Goal: Register for event/course

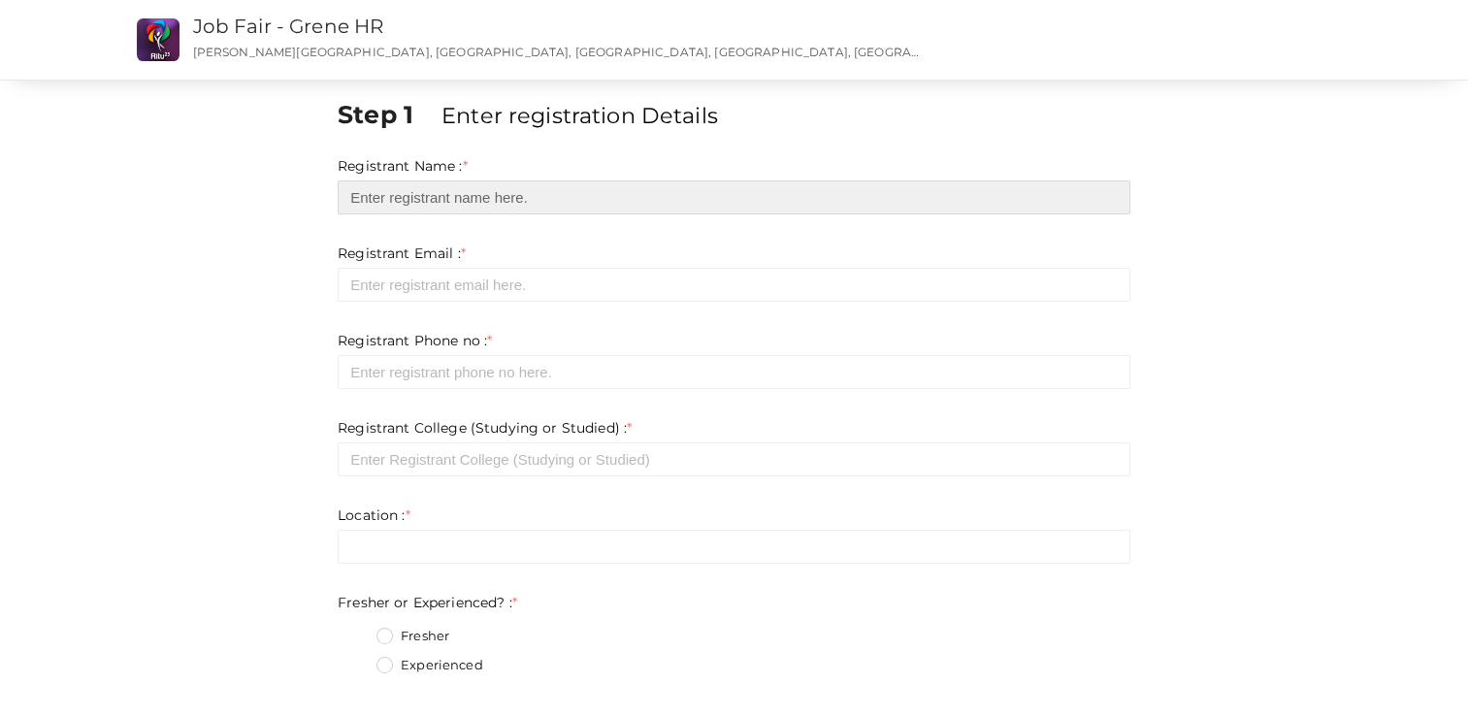
click at [414, 204] on input "text" at bounding box center [734, 197] width 793 height 34
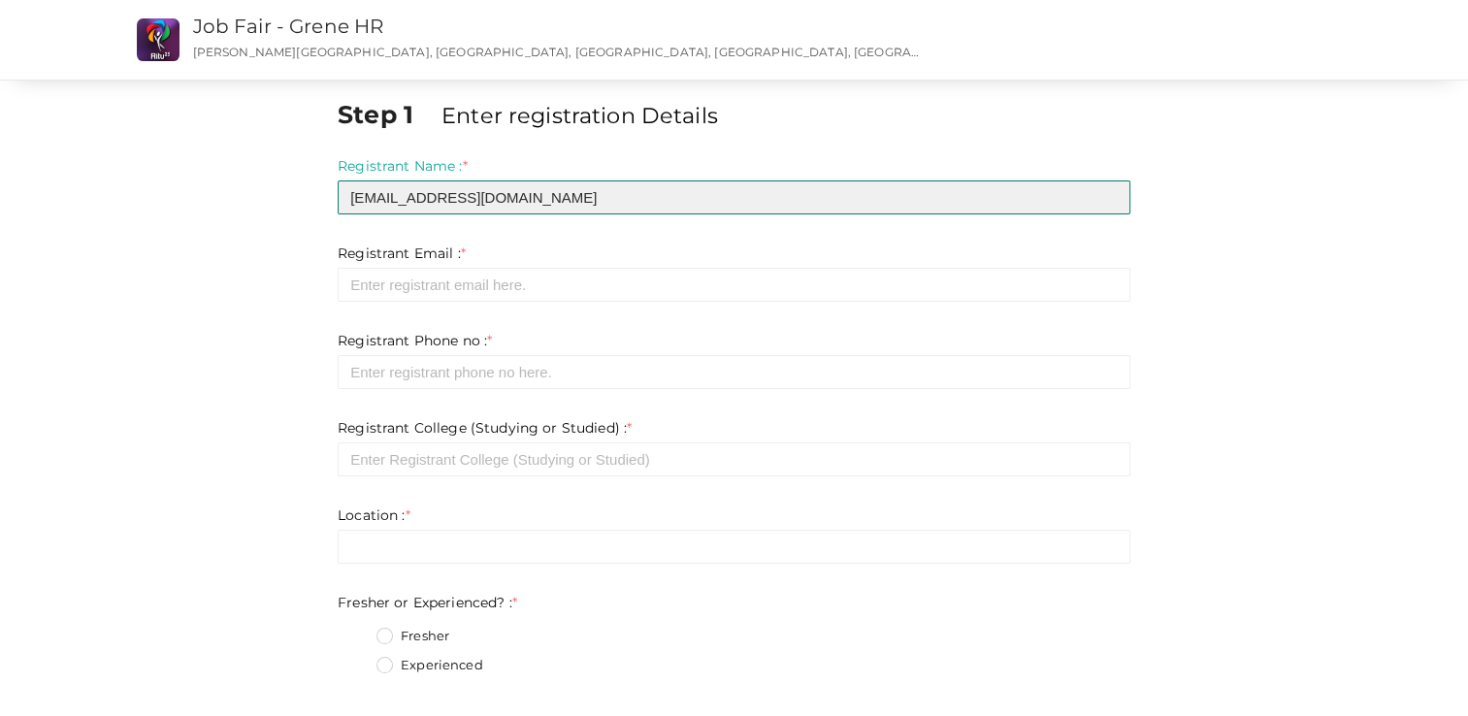
type input "[EMAIL_ADDRESS][DOMAIN_NAME]"
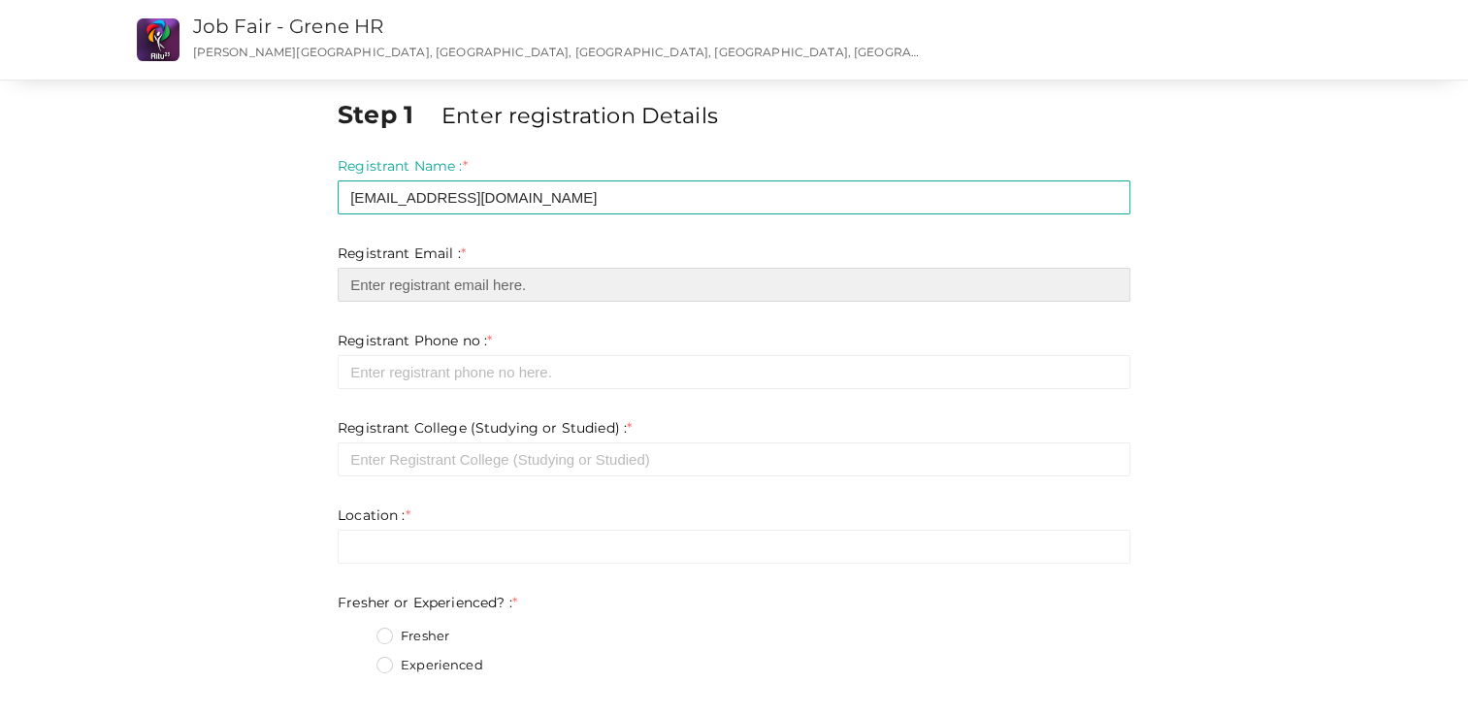
click at [404, 297] on input "email" at bounding box center [734, 285] width 793 height 34
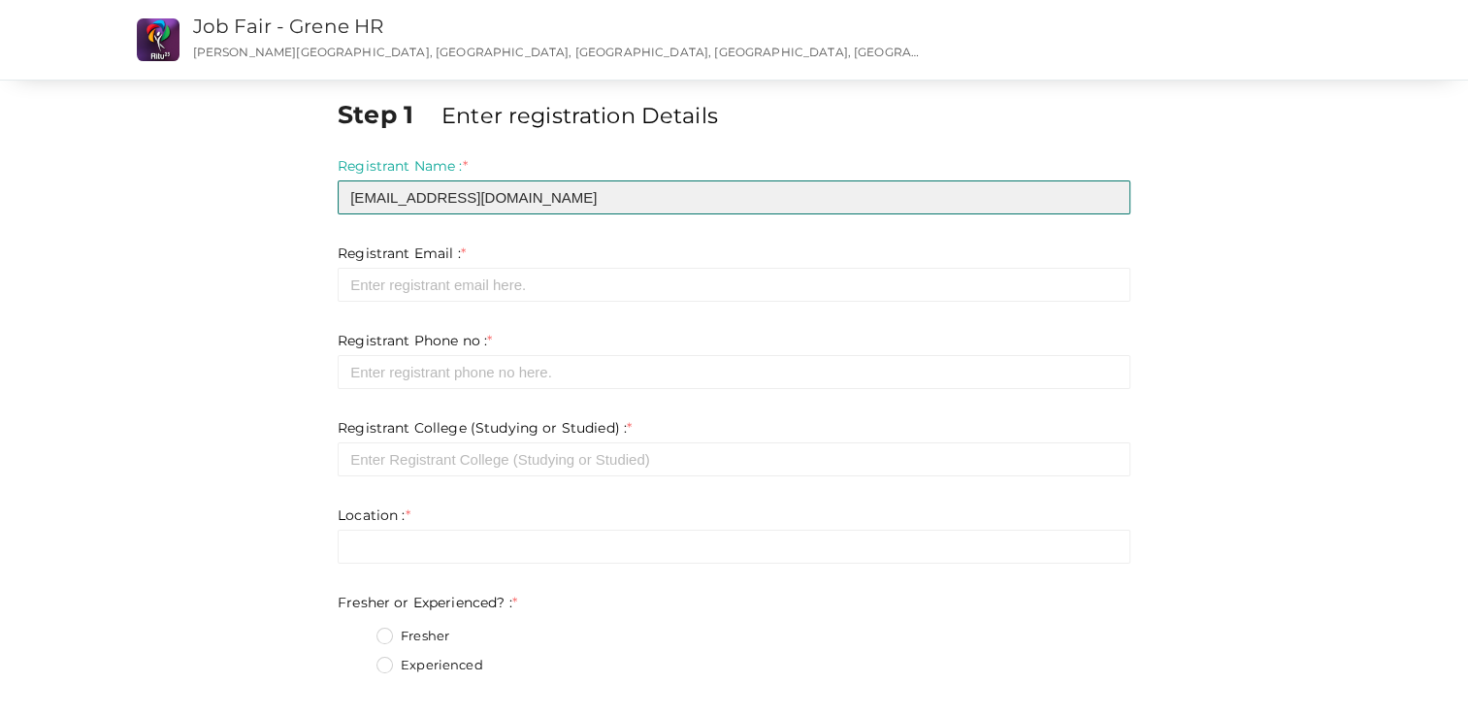
drag, startPoint x: 566, startPoint y: 201, endPoint x: 334, endPoint y: 212, distance: 232.2
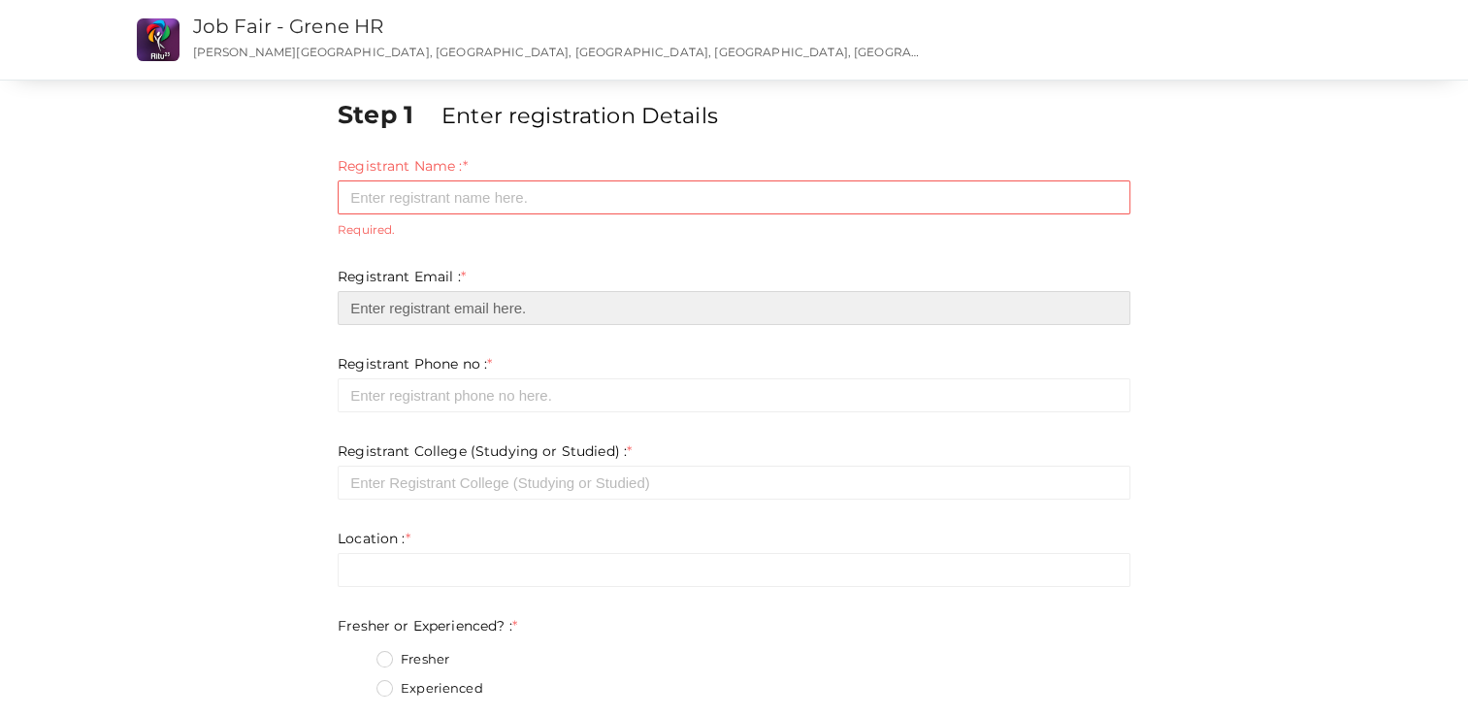
click at [382, 306] on input "email" at bounding box center [734, 308] width 793 height 34
paste input "[EMAIL_ADDRESS][DOMAIN_NAME]"
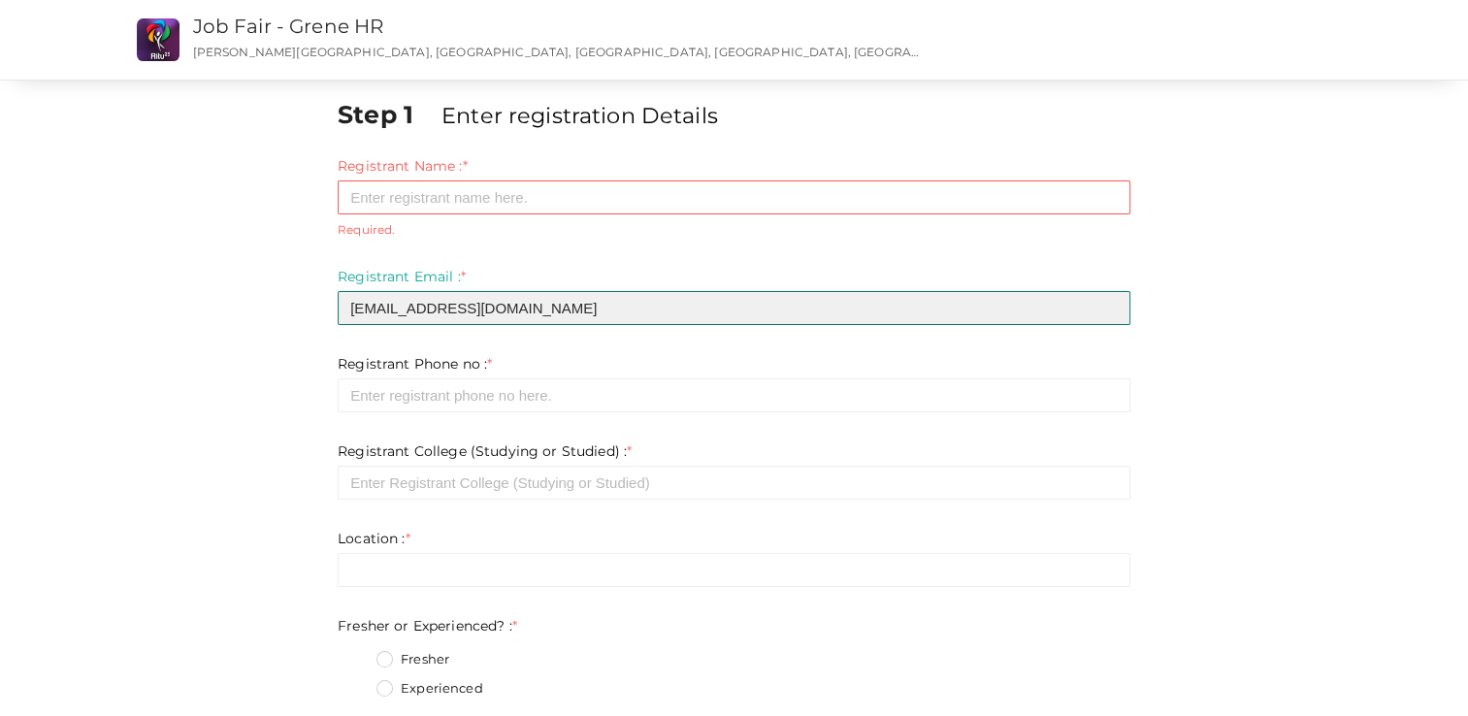
type input "[EMAIL_ADDRESS][DOMAIN_NAME]"
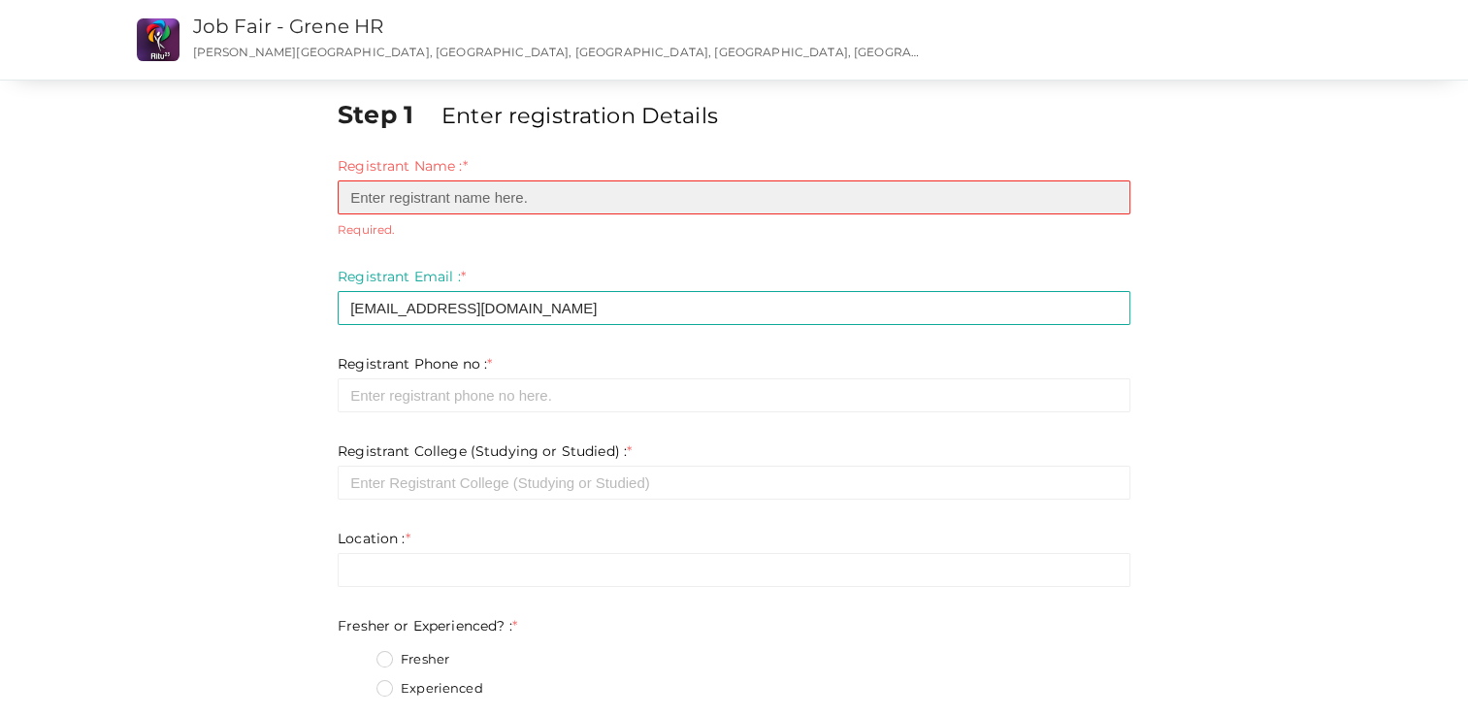
click at [395, 201] on input "text" at bounding box center [734, 197] width 793 height 34
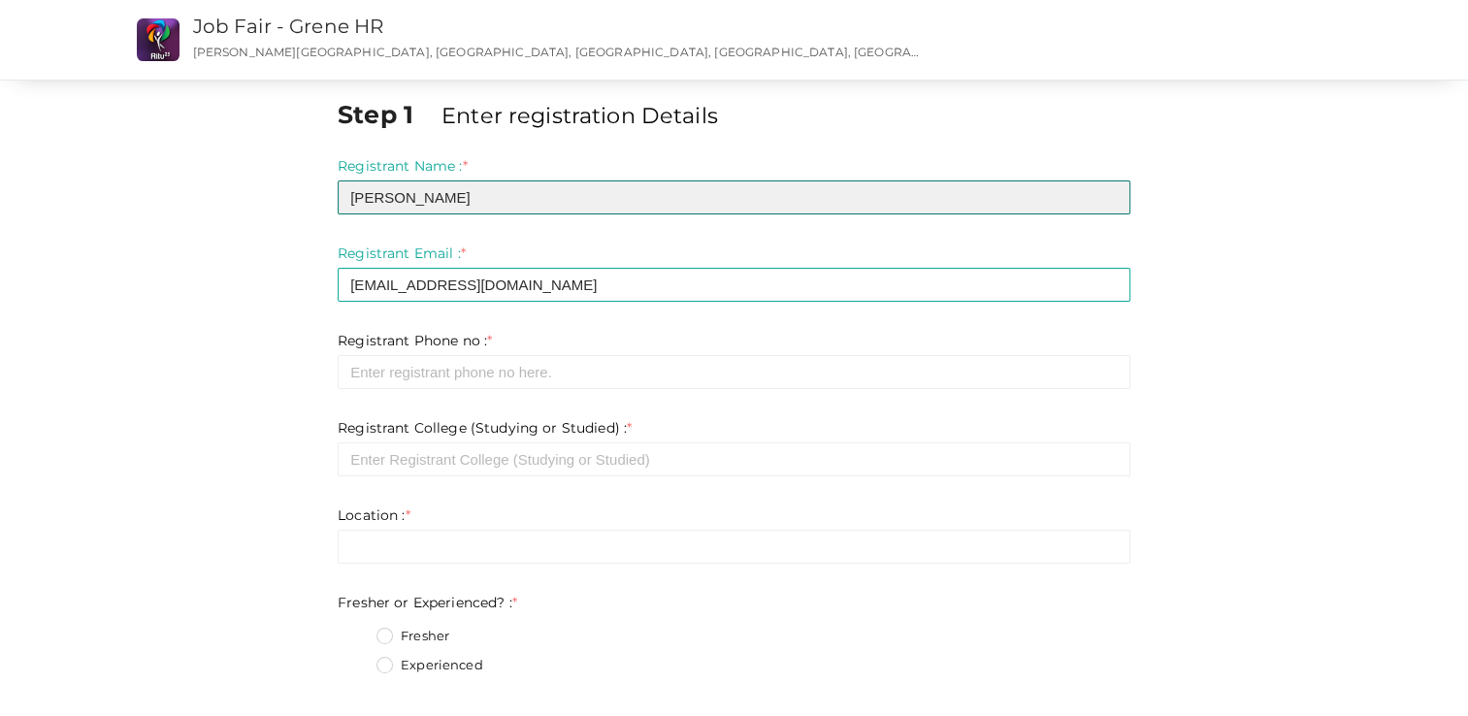
type input "[PERSON_NAME]"
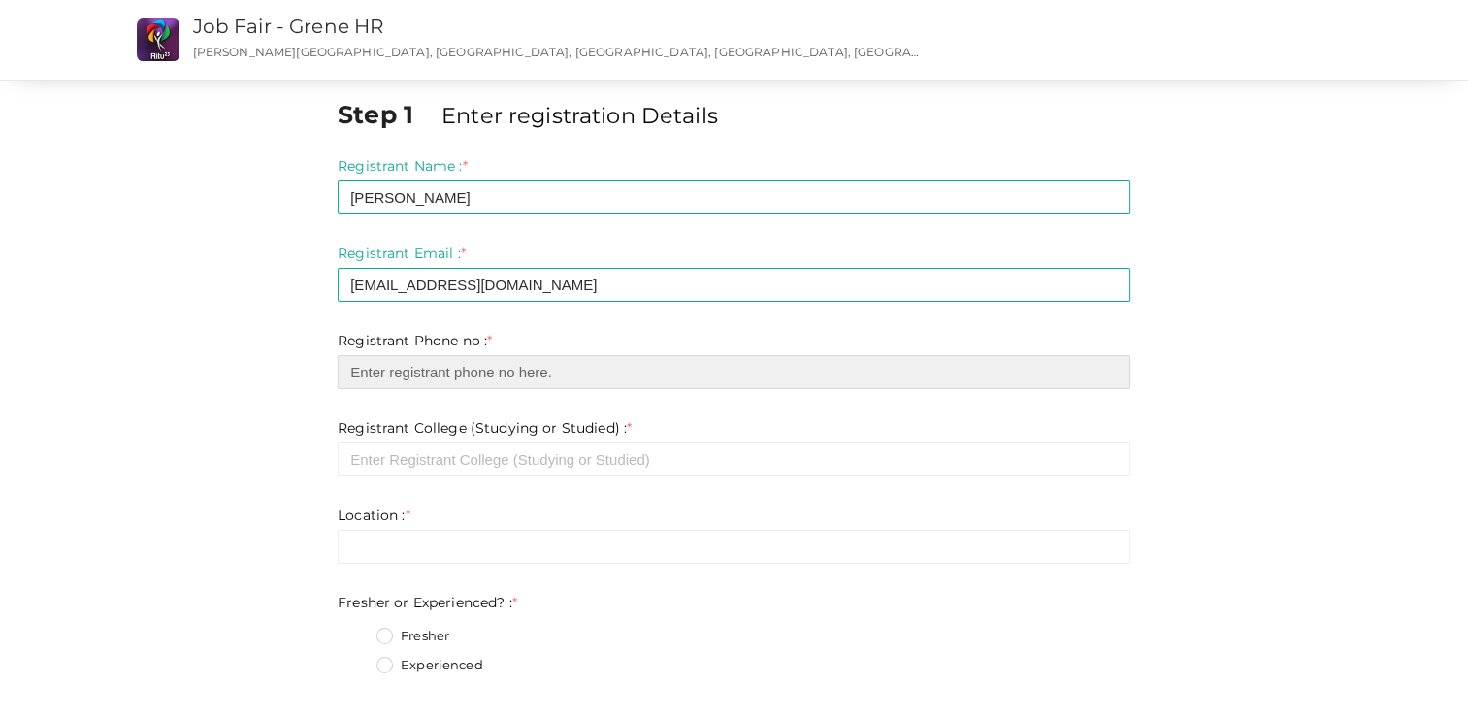
click at [400, 359] on input "number" at bounding box center [734, 372] width 793 height 34
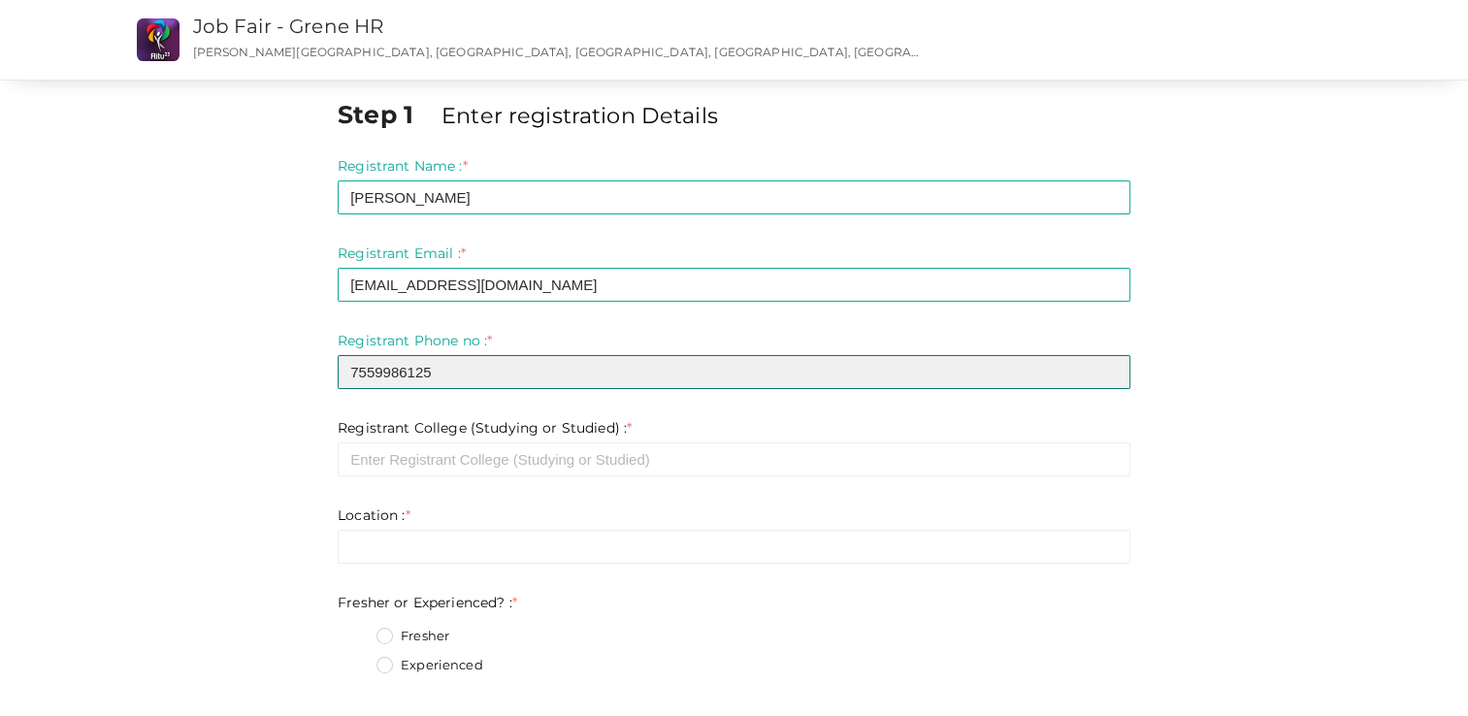
scroll to position [65, 0]
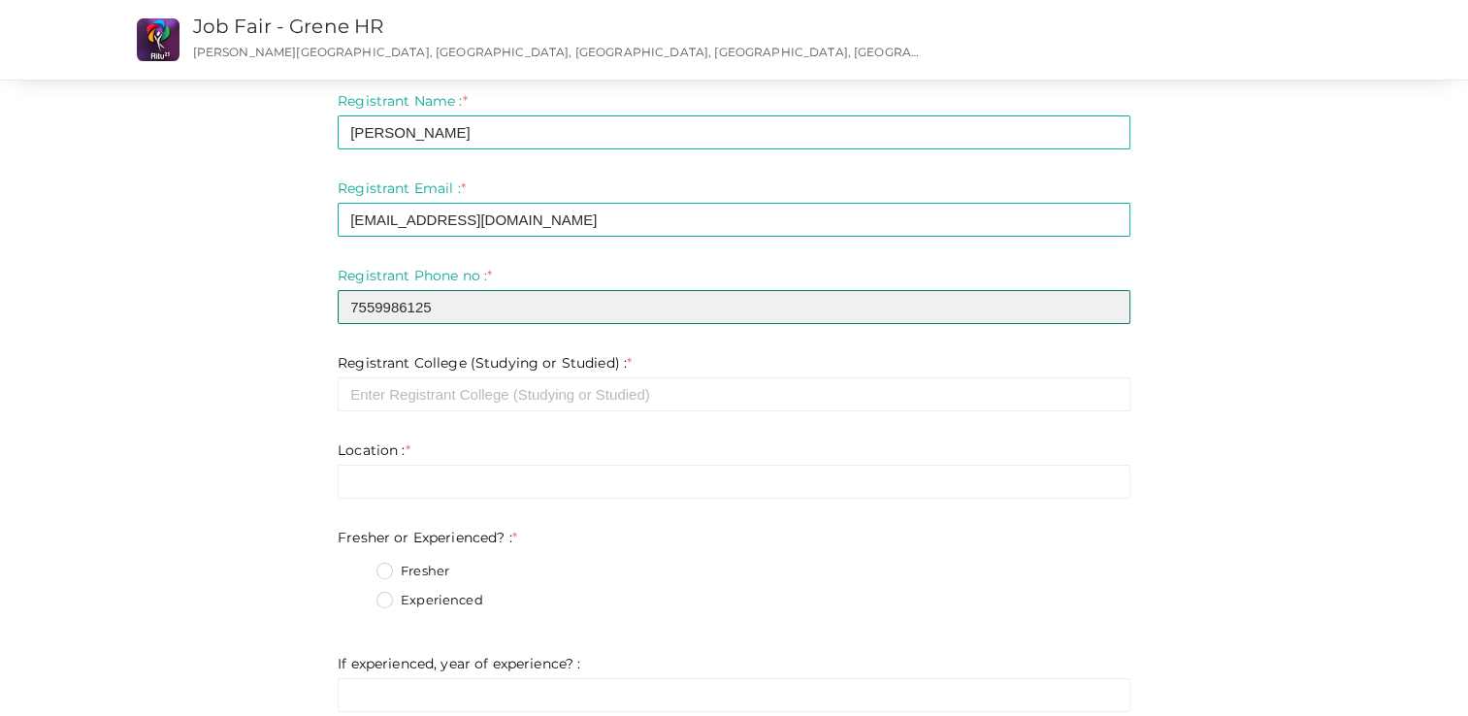
type input "7559986125"
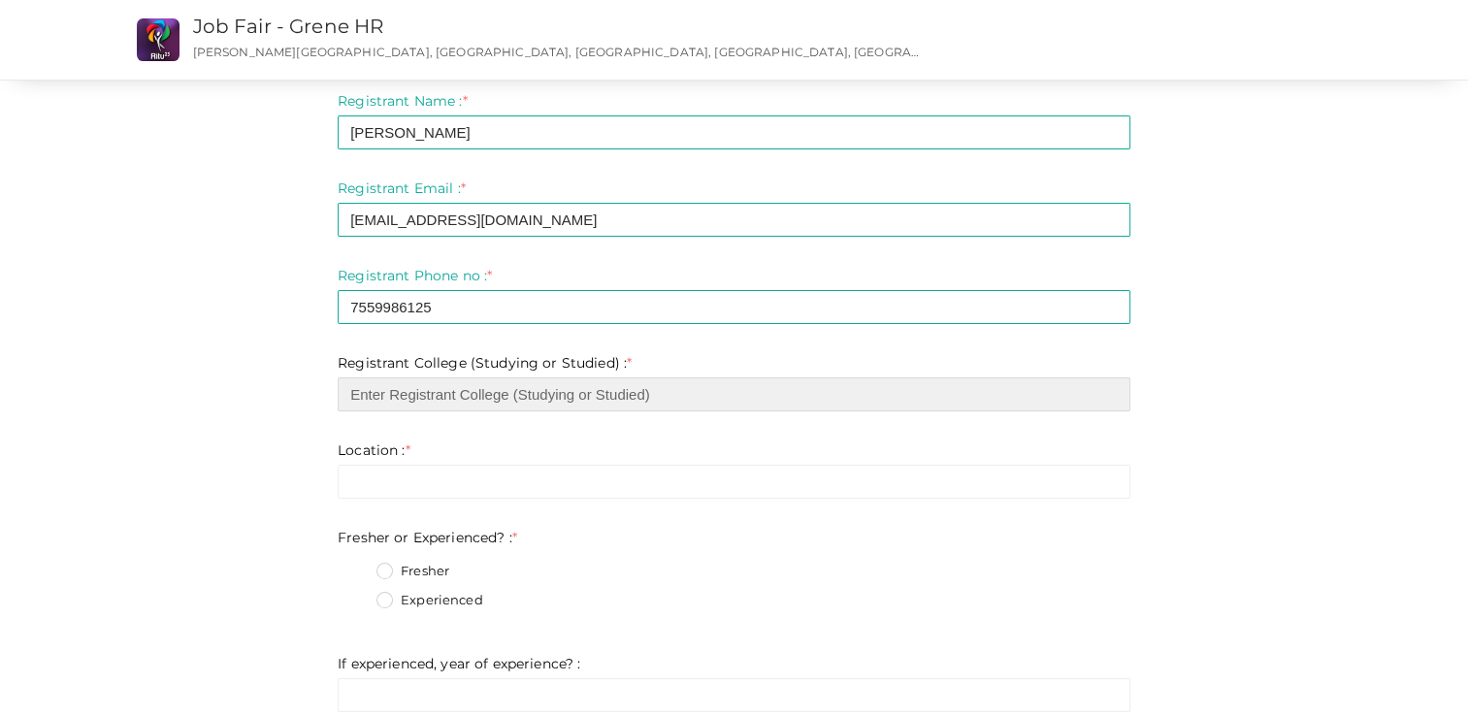
click at [435, 382] on input "text" at bounding box center [734, 394] width 793 height 34
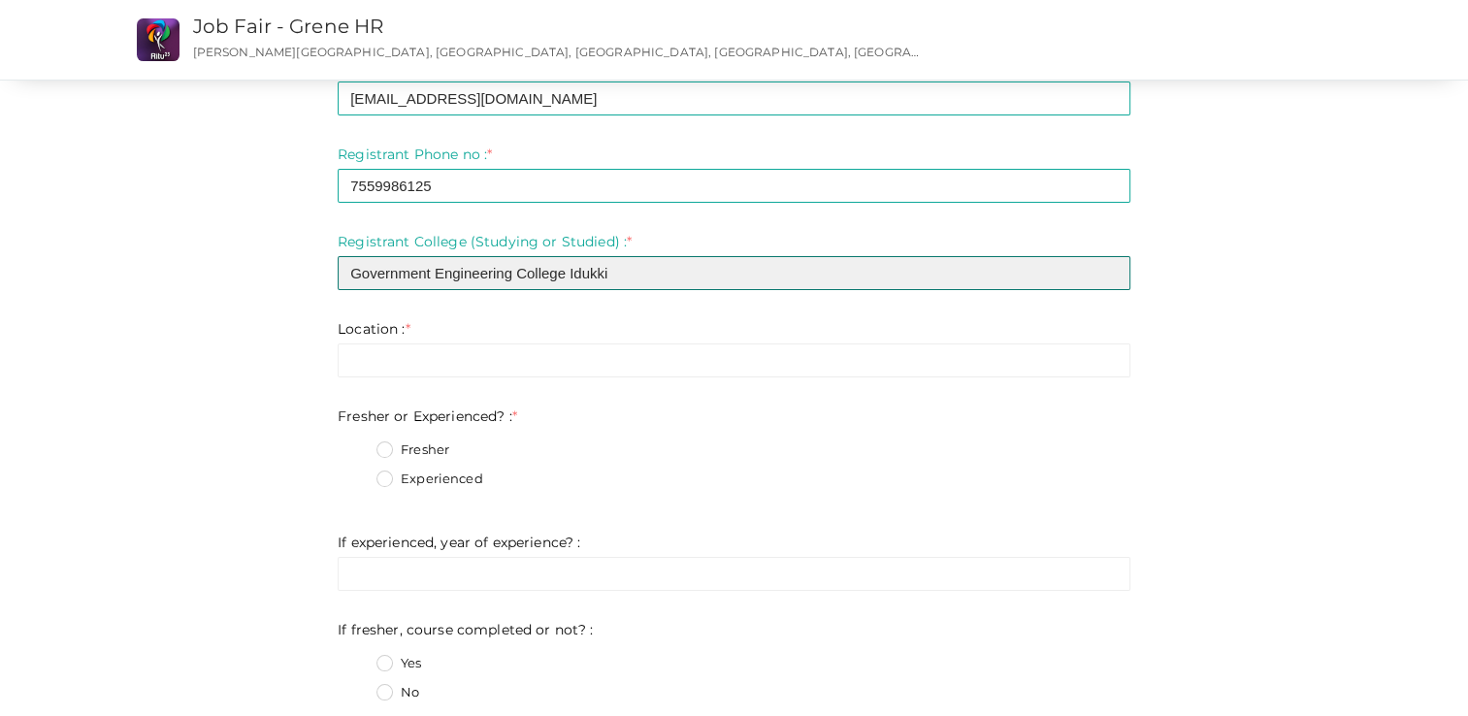
scroll to position [186, 0]
type input "Government Engineering College Idukki"
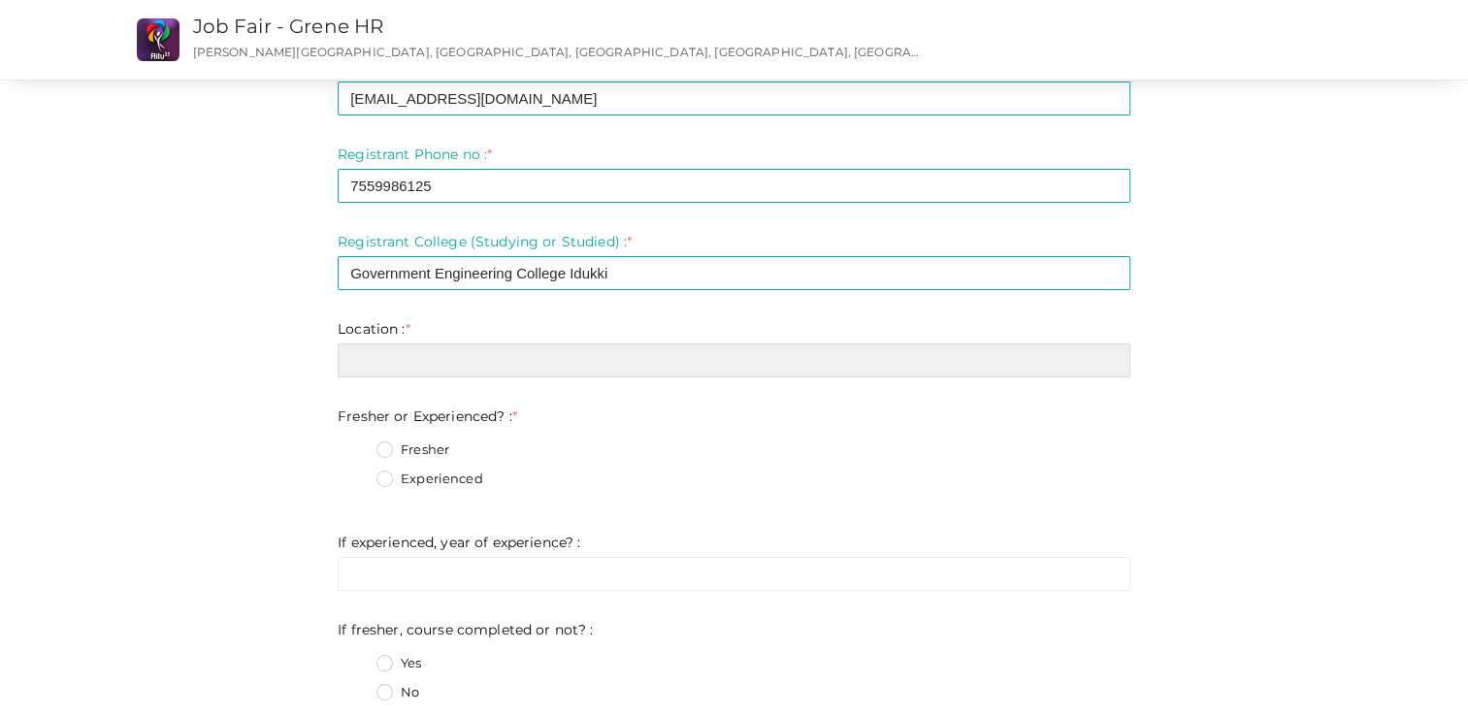
click at [386, 370] on input "text" at bounding box center [734, 361] width 793 height 34
type input "Idukki"
click at [383, 448] on label "Fresher" at bounding box center [413, 450] width 73 height 19
click at [357, 444] on Experienced\?\+0 "Fresher" at bounding box center [357, 444] width 0 height 0
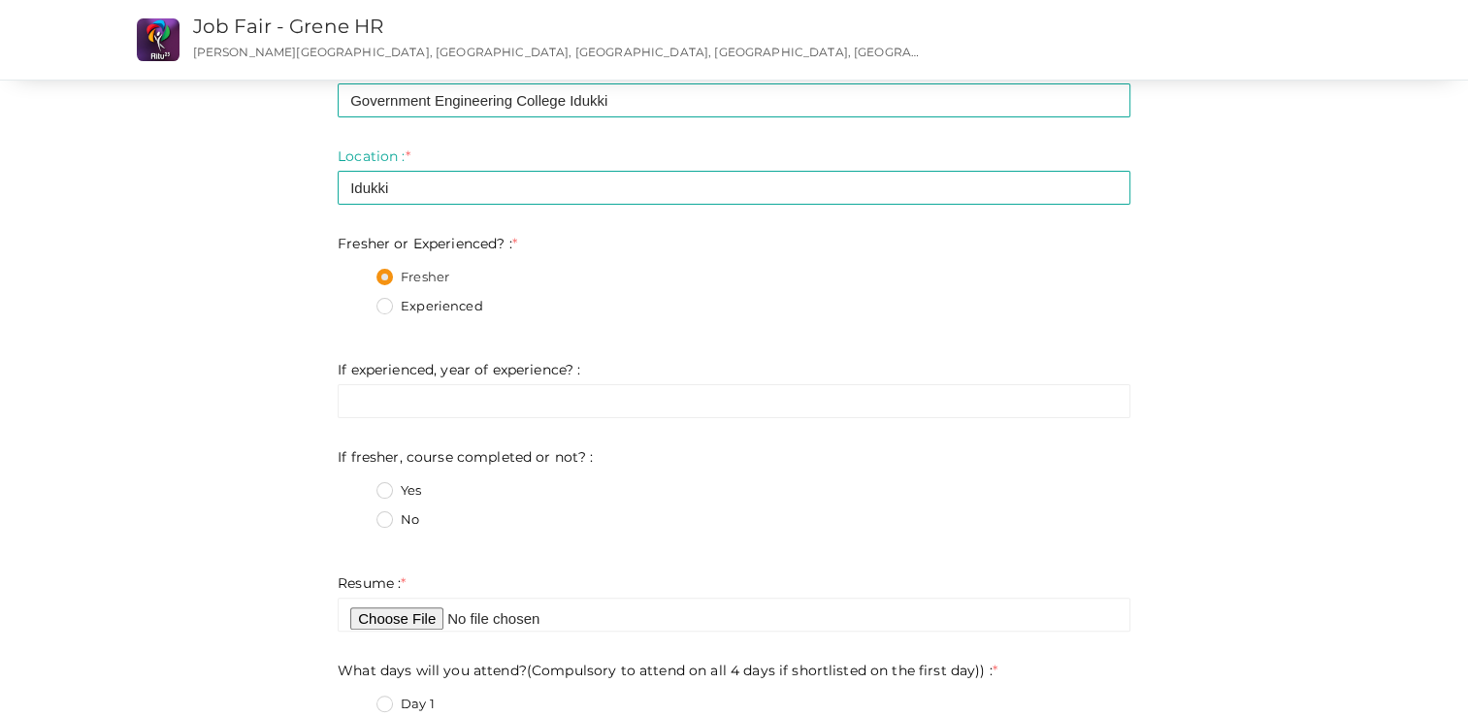
scroll to position [439, 0]
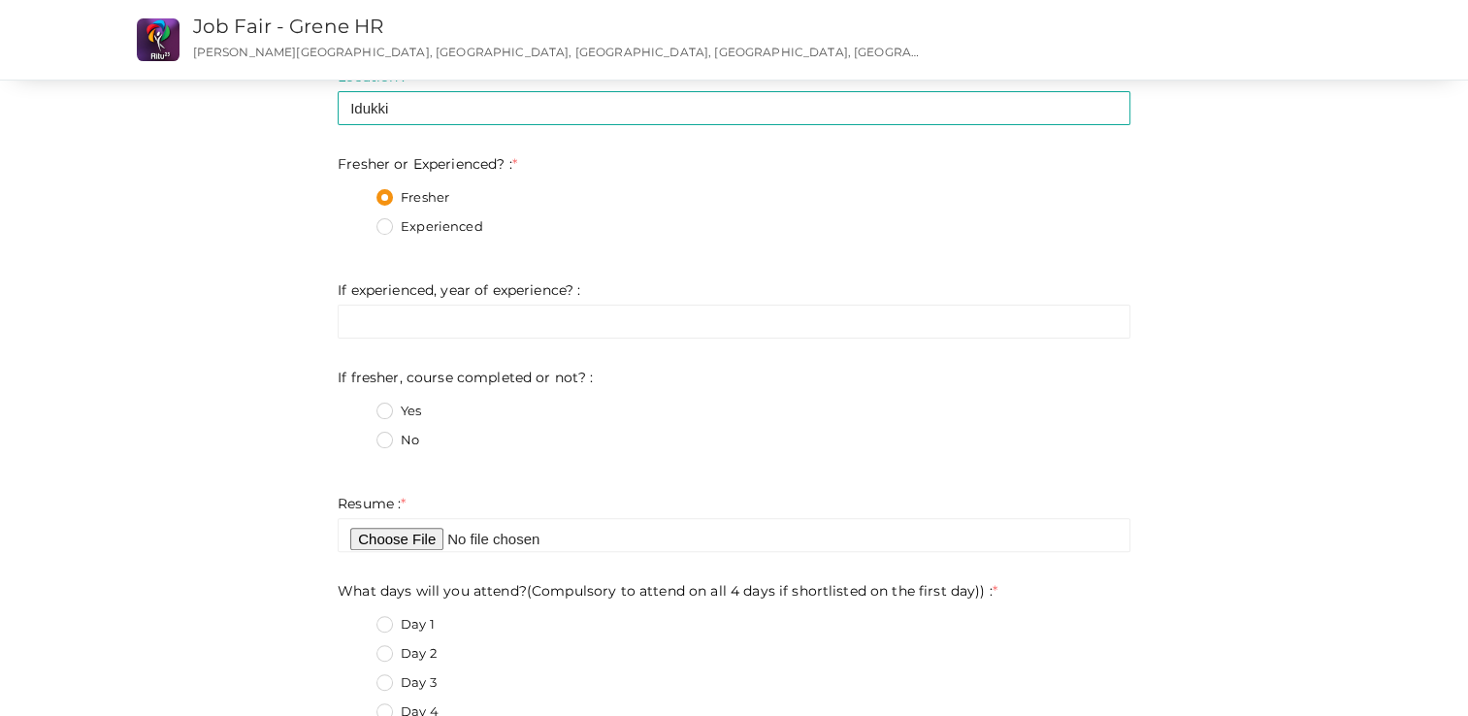
click at [384, 442] on label "No" at bounding box center [398, 440] width 43 height 19
click at [357, 435] on not\?\+1 "No" at bounding box center [357, 435] width 0 height 0
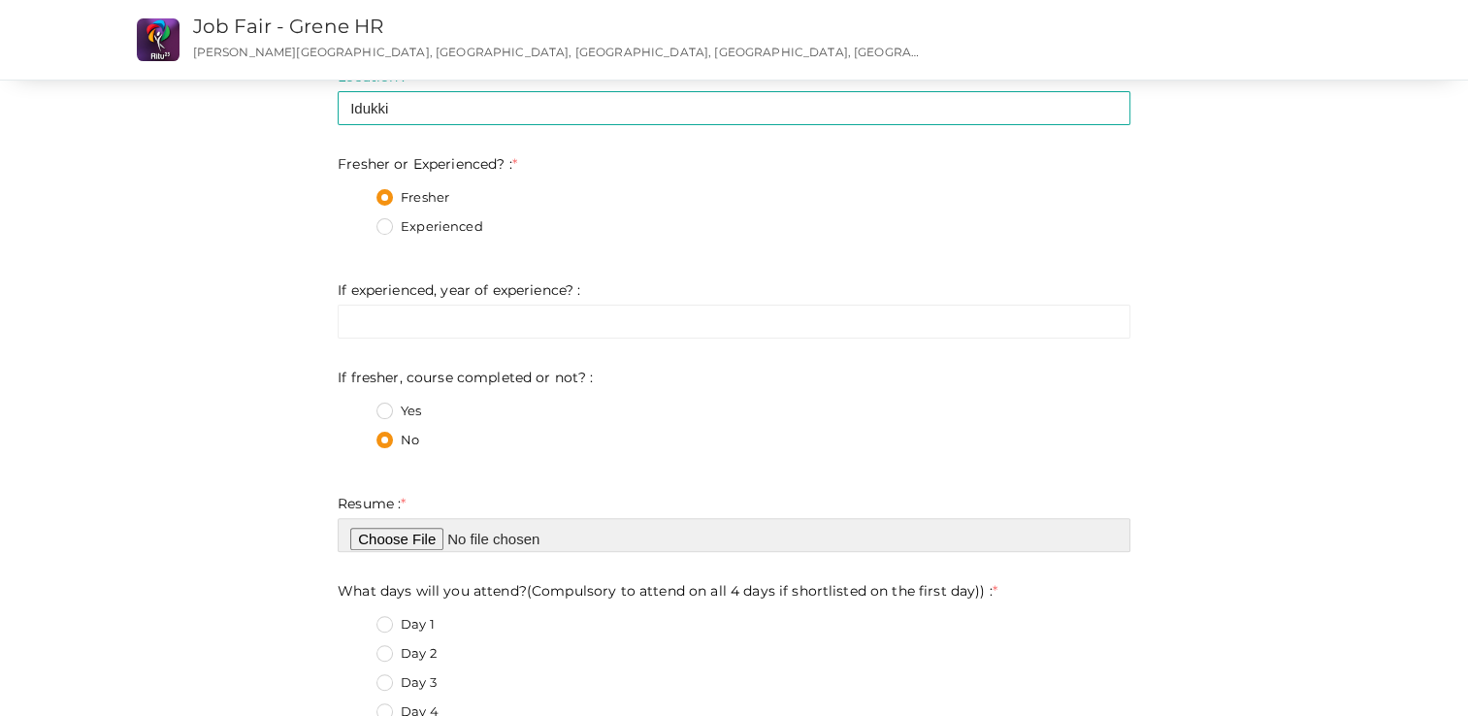
click at [377, 538] on input "file" at bounding box center [734, 535] width 793 height 34
type input "C:\fakepath\32_Ganga [PERSON_NAME].pdf"
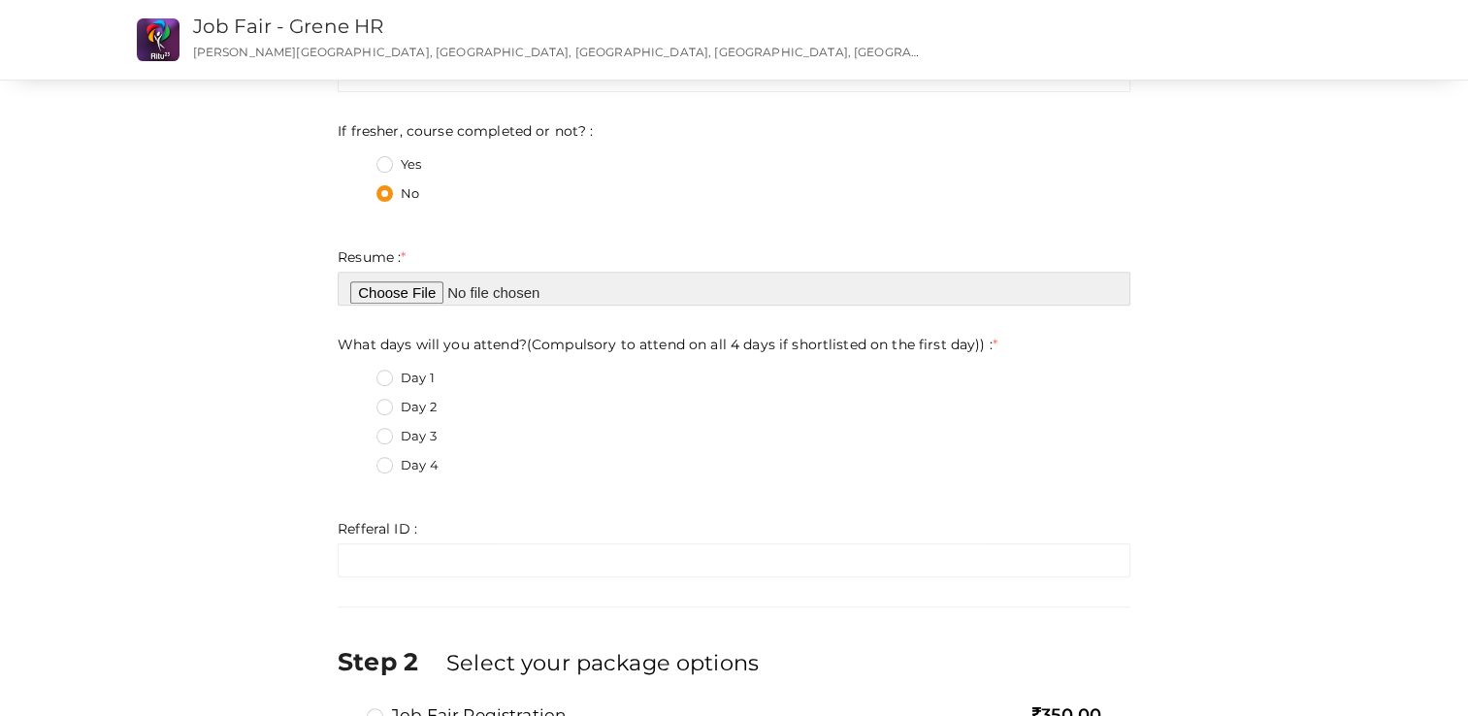
scroll to position [686, 0]
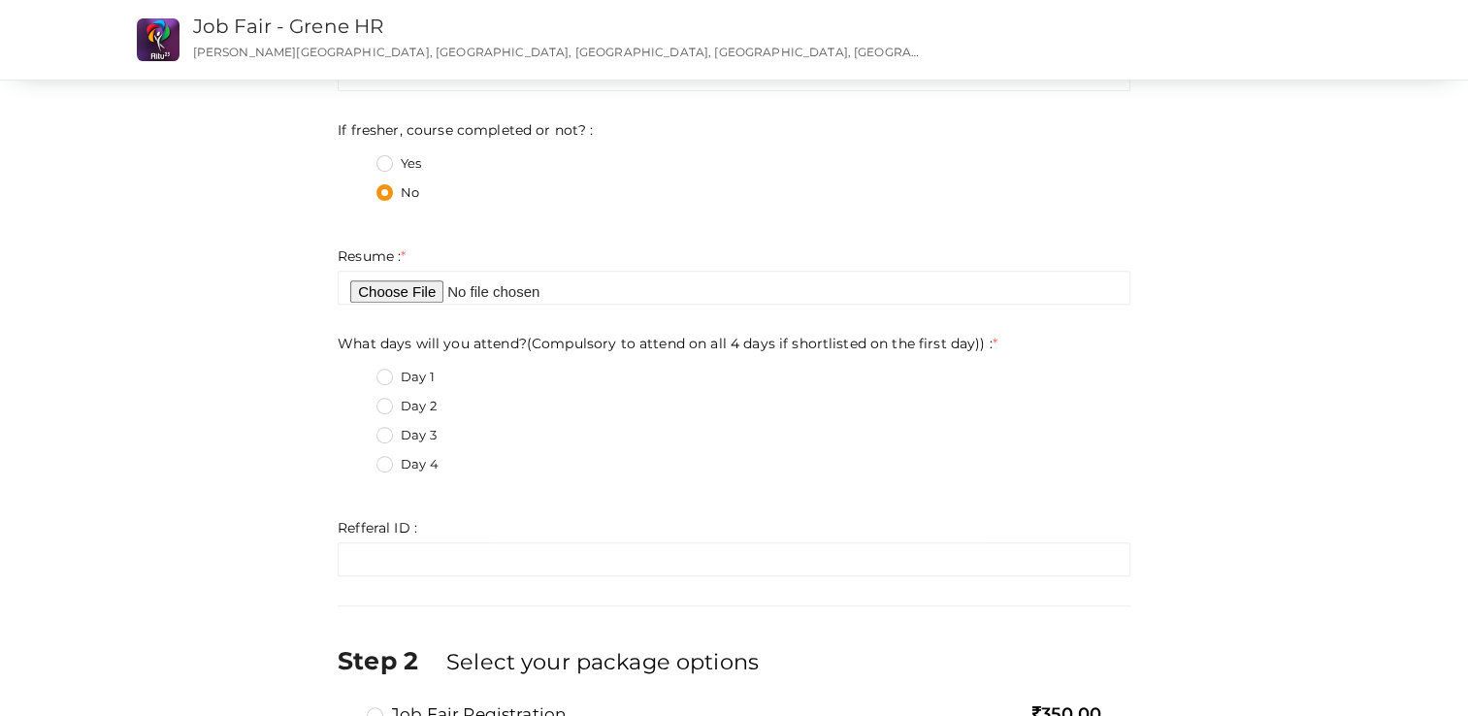
click at [385, 433] on label "Day 3" at bounding box center [407, 435] width 60 height 19
click at [357, 430] on day\)\)\+2 "Day 3" at bounding box center [357, 430] width 0 height 0
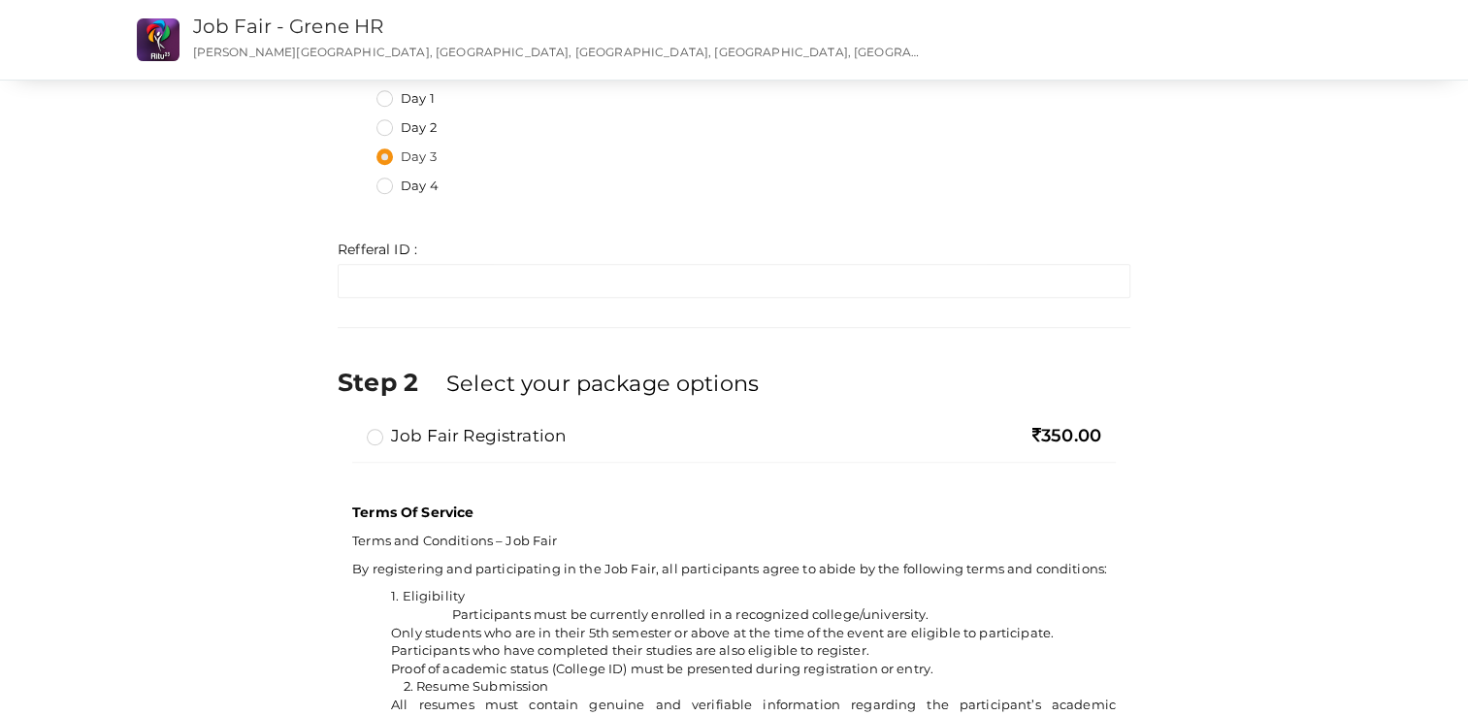
scroll to position [968, 0]
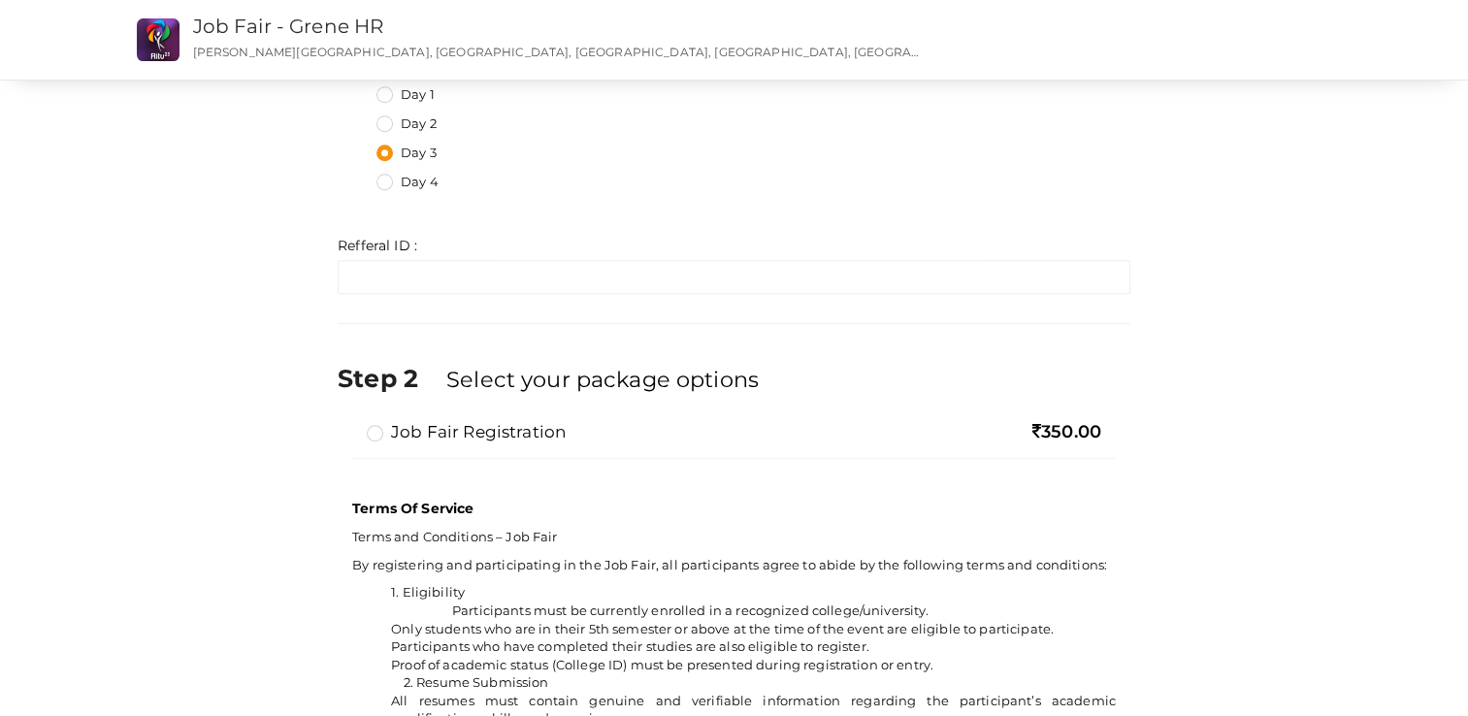
click at [377, 440] on label "Job Fair Registration" at bounding box center [466, 431] width 199 height 23
click at [347, 424] on input "Job Fair Registration" at bounding box center [347, 424] width 0 height 0
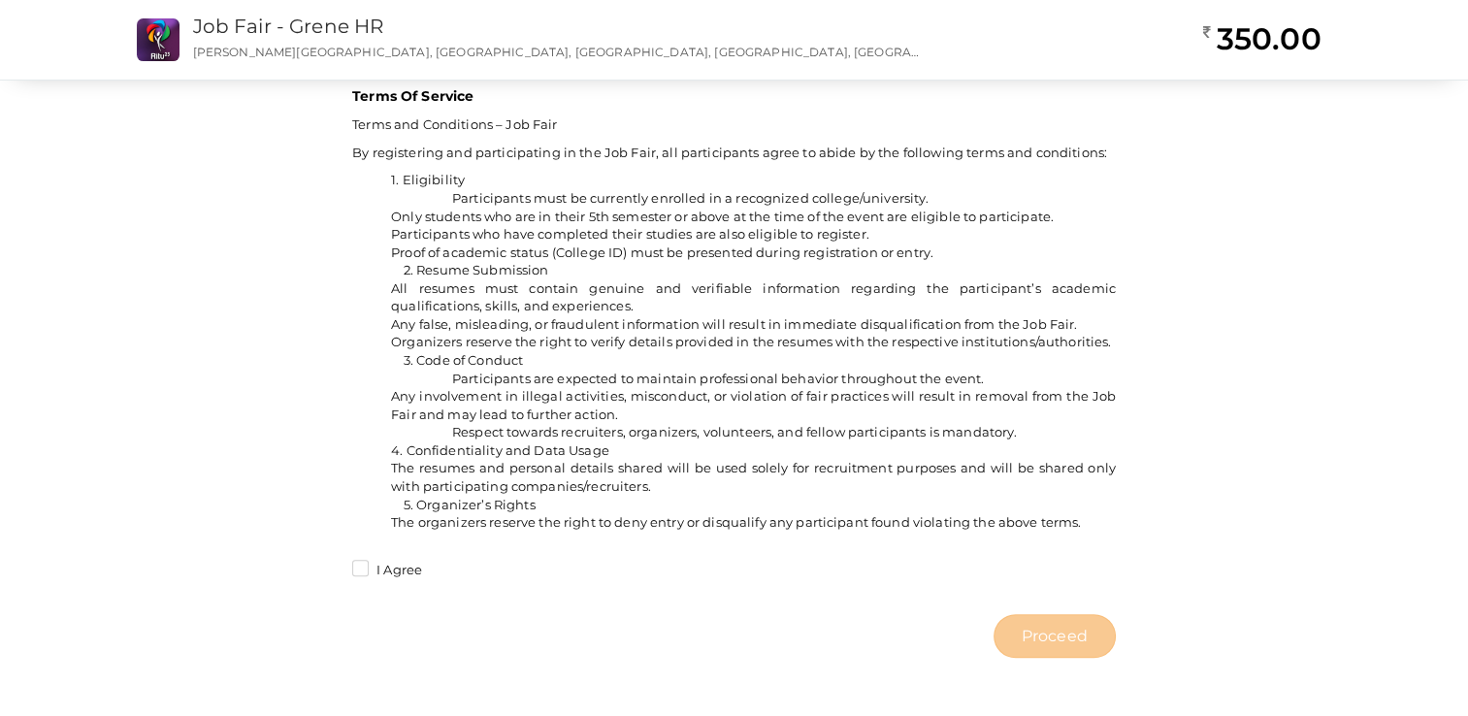
scroll to position [1450, 0]
click at [367, 569] on label "I Agree" at bounding box center [387, 570] width 70 height 19
click at [333, 565] on input "I Agree" at bounding box center [333, 565] width 0 height 0
click at [1045, 629] on span "Proceed" at bounding box center [1055, 636] width 66 height 22
type input "N/A"
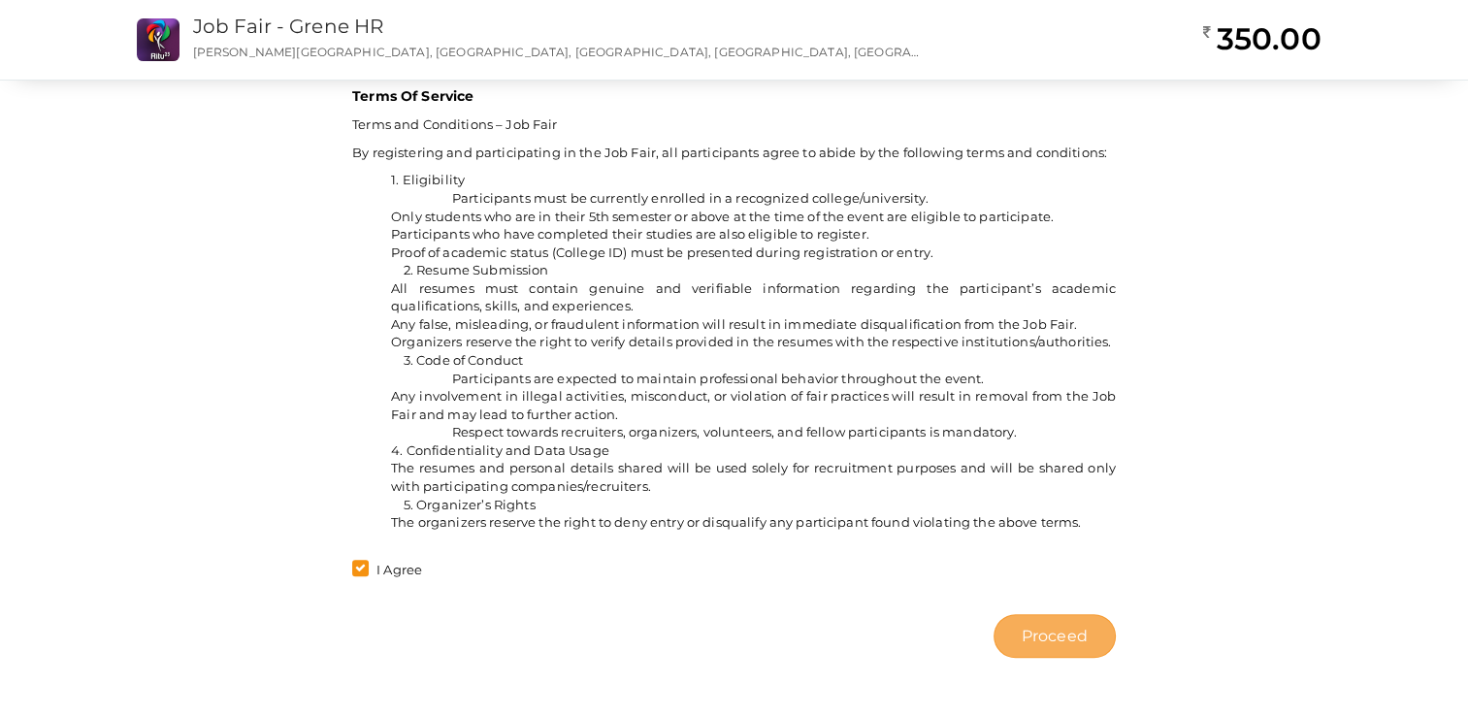
type input "N/A"
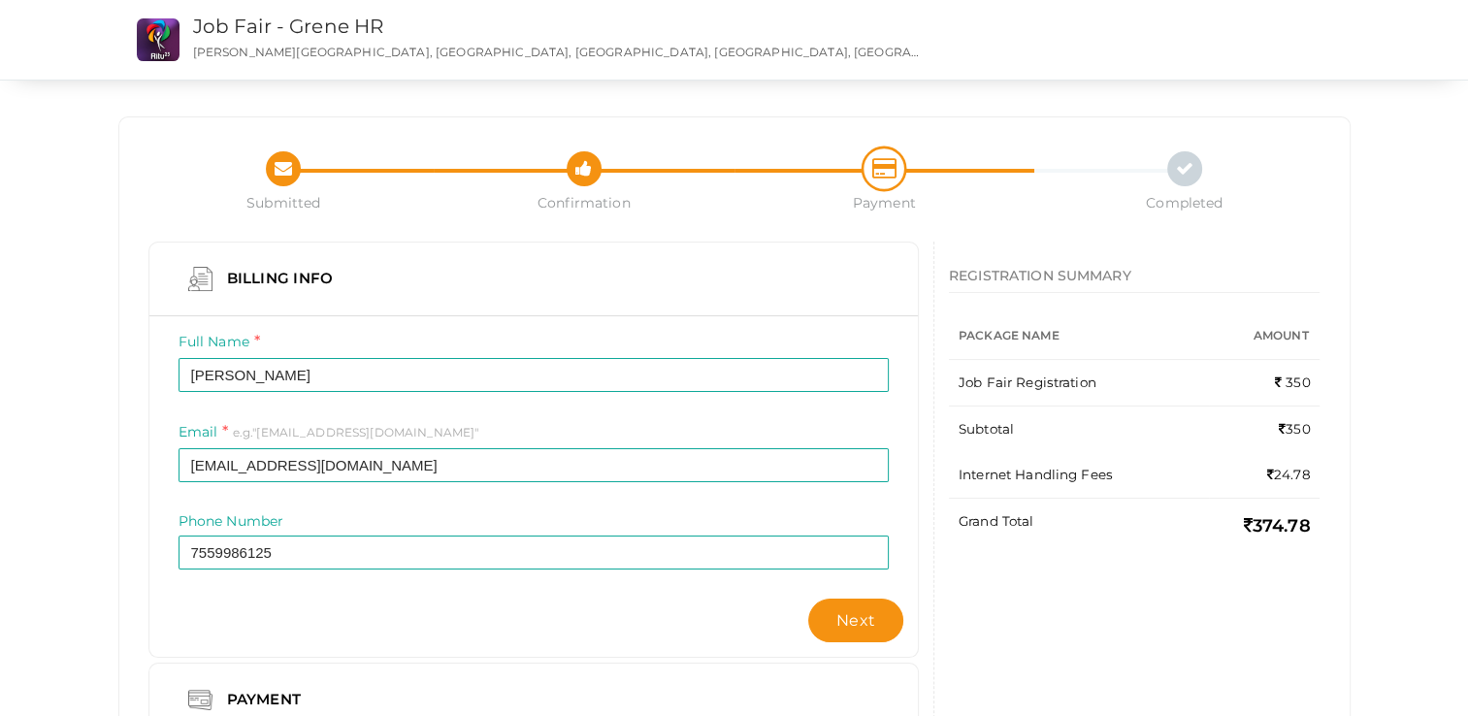
scroll to position [102, 0]
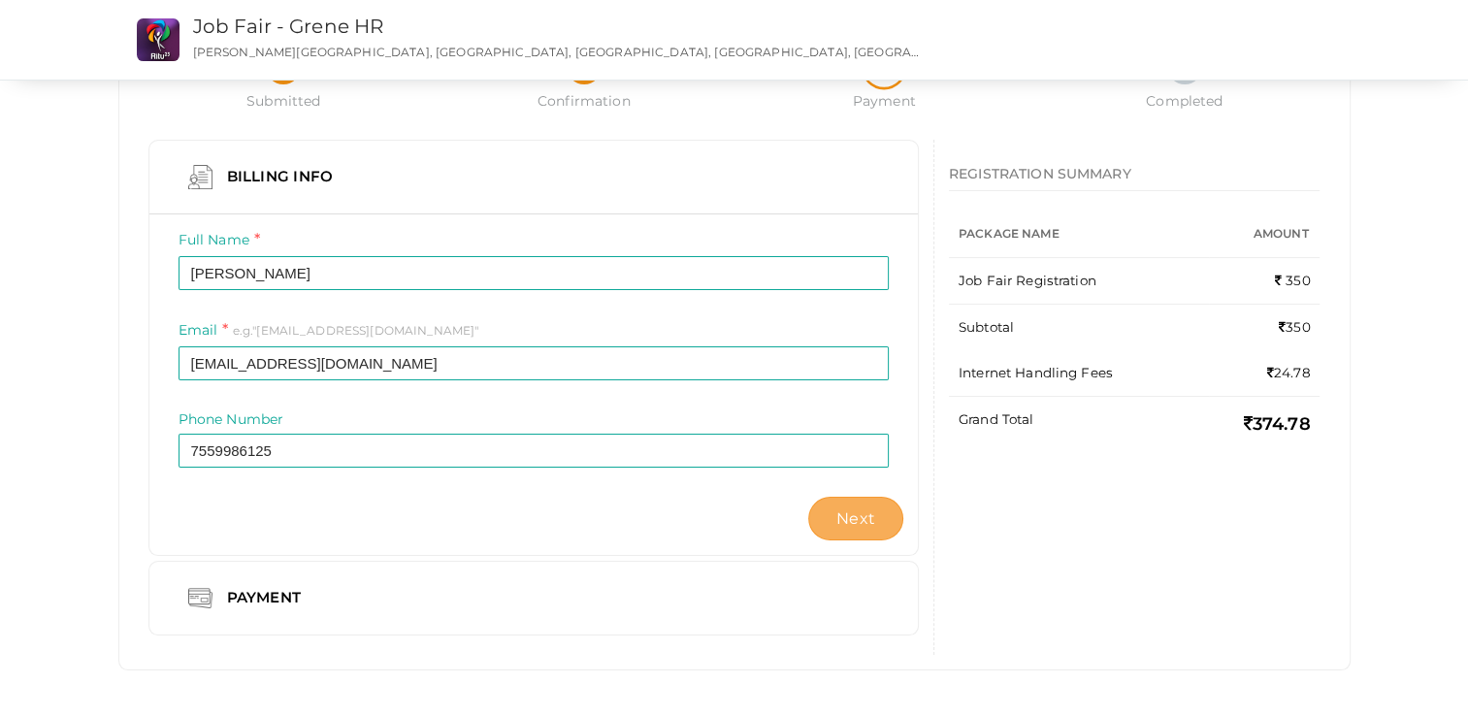
click at [866, 518] on span "Next" at bounding box center [855, 518] width 39 height 18
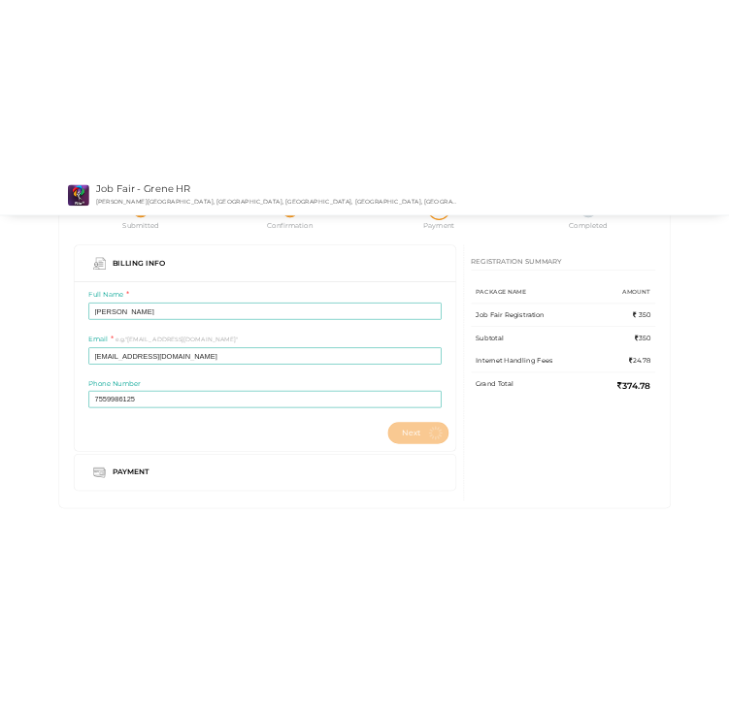
scroll to position [0, 0]
